Goal: Find specific page/section: Find specific page/section

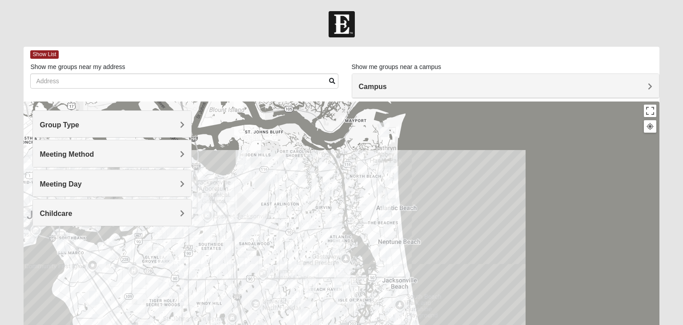
click at [79, 126] on span "Group Type" at bounding box center [60, 125] width 40 height 8
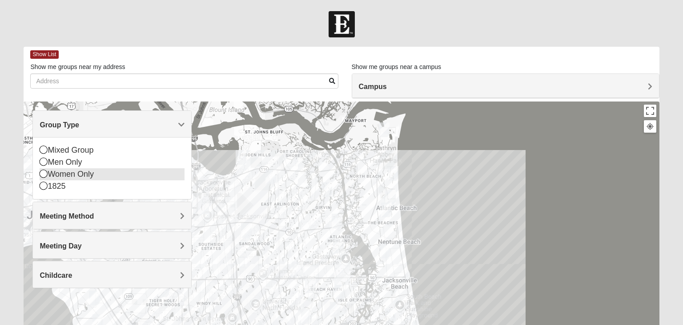
click at [108, 173] on div "Women Only" at bounding box center [112, 174] width 145 height 12
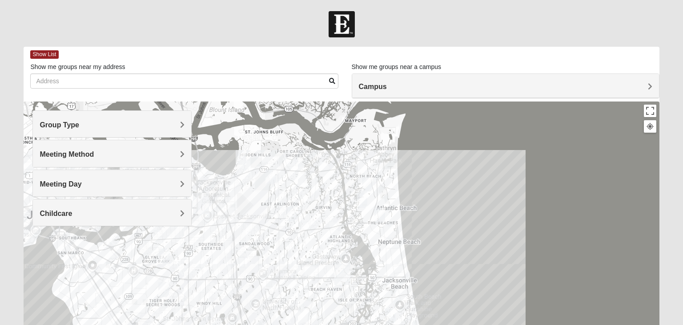
click at [94, 153] on span "Meeting Method" at bounding box center [67, 154] width 54 height 8
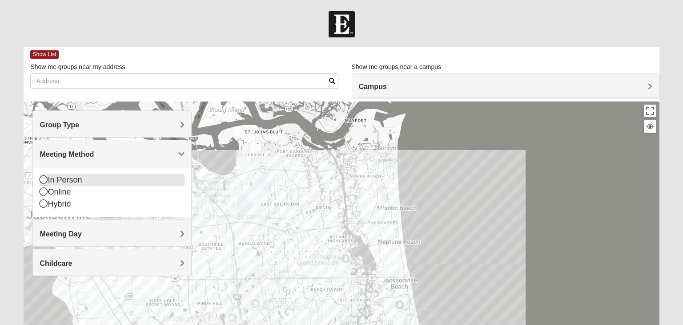
click at [44, 181] on icon at bounding box center [44, 179] width 8 height 8
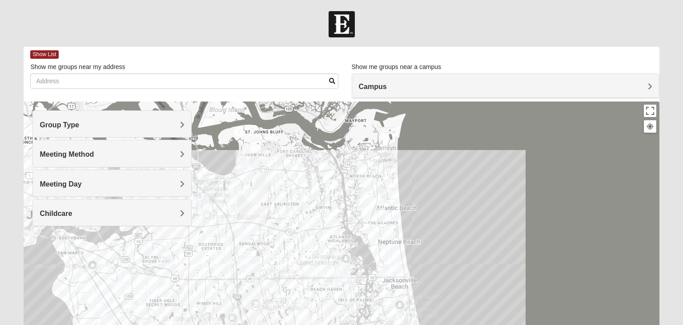
click at [72, 212] on span "Childcare" at bounding box center [56, 213] width 32 height 8
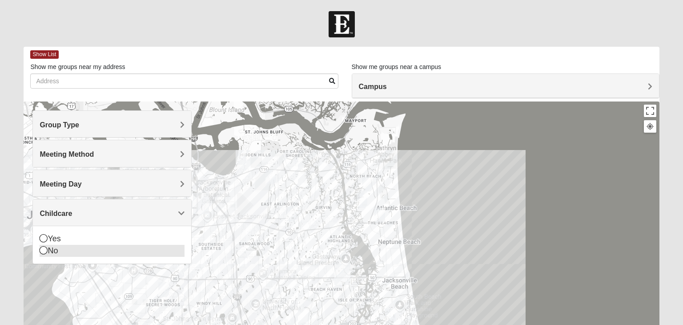
click at [41, 249] on icon at bounding box center [44, 250] width 8 height 8
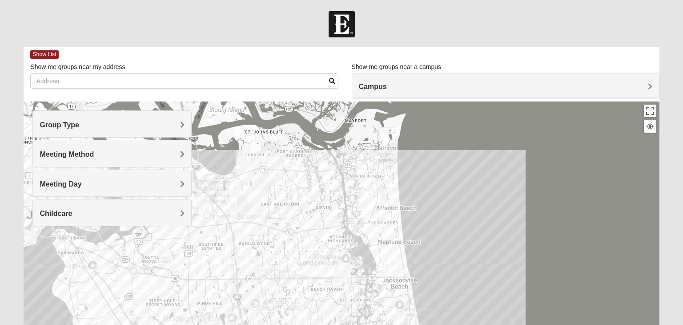
click at [81, 183] on span "Meeting Day" at bounding box center [61, 184] width 42 height 8
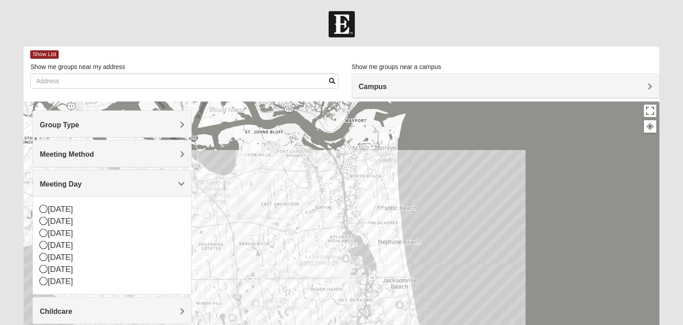
click at [482, 143] on div at bounding box center [342, 279] width 636 height 356
click at [81, 183] on span "Meeting Day" at bounding box center [61, 184] width 42 height 8
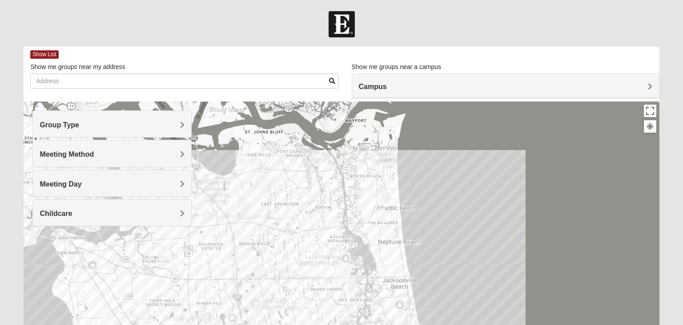
click at [454, 160] on div at bounding box center [342, 279] width 636 height 356
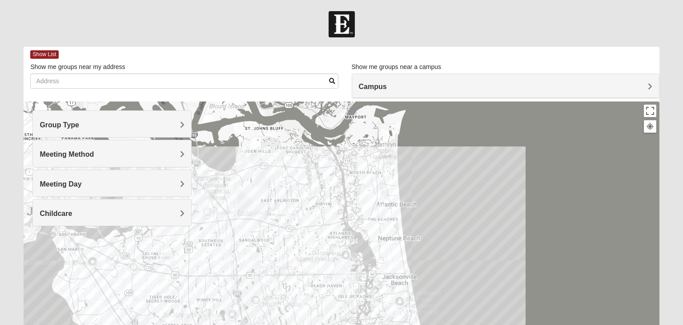
click at [344, 267] on img "San Pablo" at bounding box center [342, 270] width 16 height 21
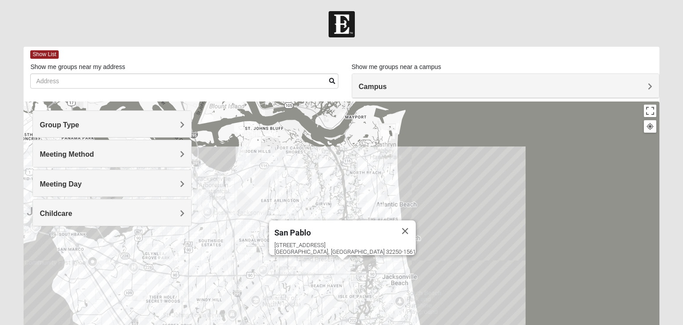
click at [344, 267] on img "San Pablo" at bounding box center [342, 270] width 16 height 21
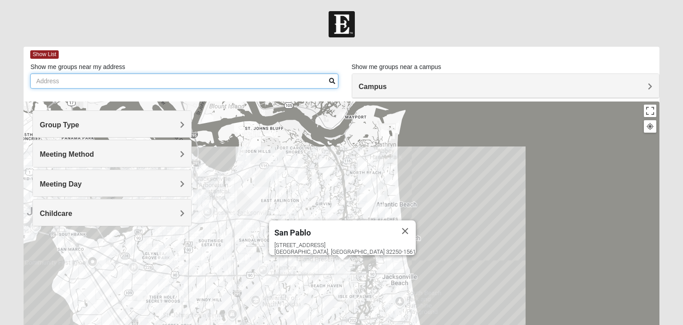
click at [213, 83] on input "Show me groups near my address" at bounding box center [184, 80] width 308 height 15
type input "32224"
